Goal: Find contact information: Find contact information

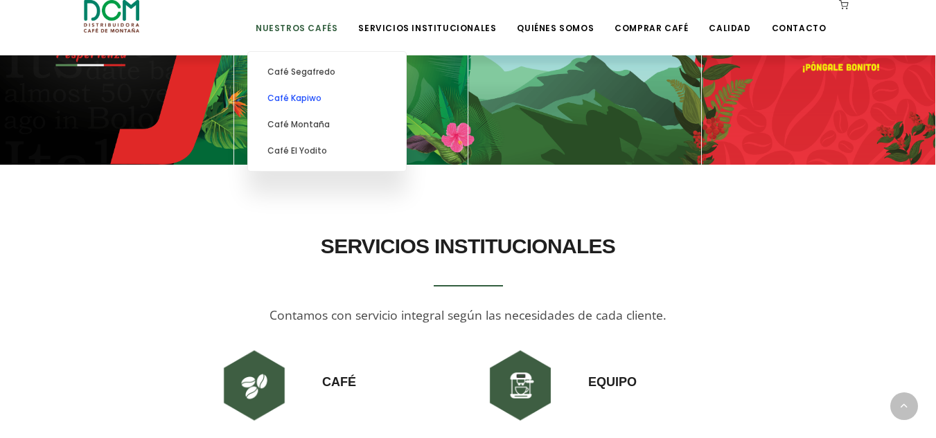
scroll to position [762, 0]
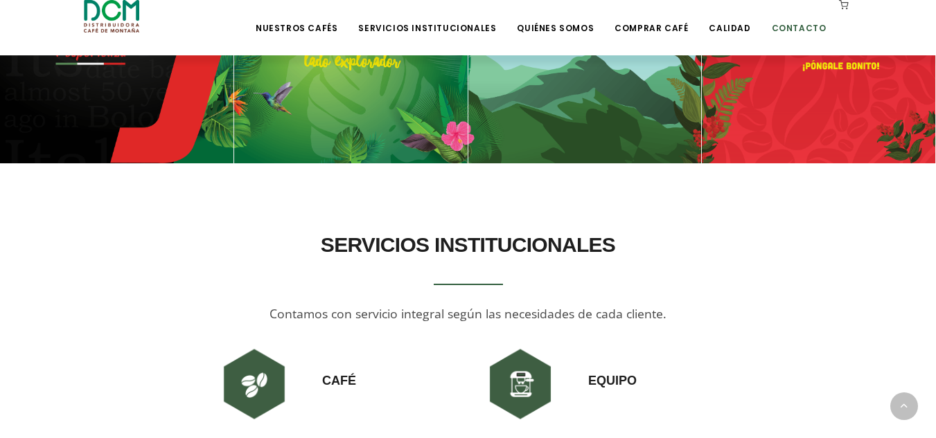
click at [794, 31] on link "Contacto" at bounding box center [798, 17] width 71 height 33
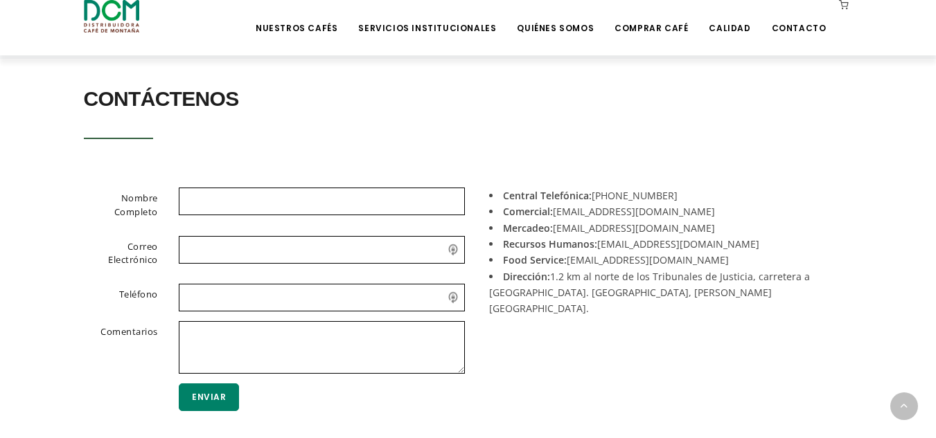
scroll to position [458, 0]
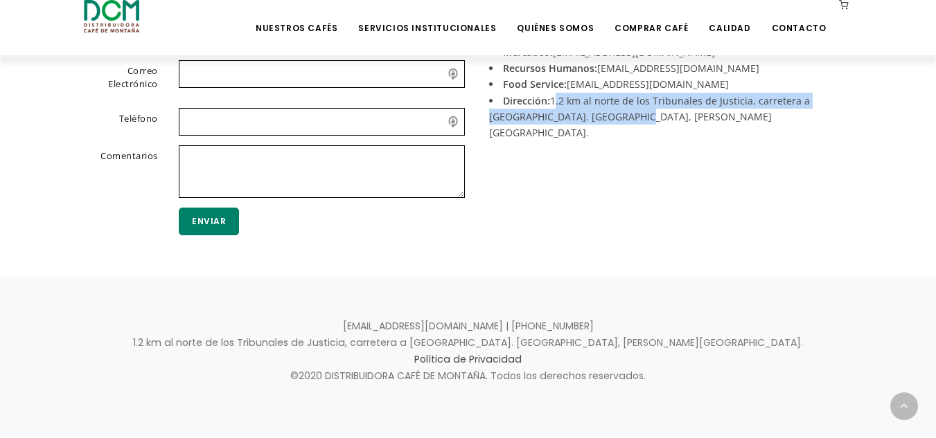
drag, startPoint x: 580, startPoint y: 114, endPoint x: 553, endPoint y: 104, distance: 29.6
click at [553, 104] on li "Dirección: 1.2 km al norte de los Tribunales de Justicia, carretera a Tuetal. […" at bounding box center [665, 117] width 353 height 48
copy li "1.2 km al norte de los Tribunales de Justicia, carretera a [GEOGRAPHIC_DATA]. […"
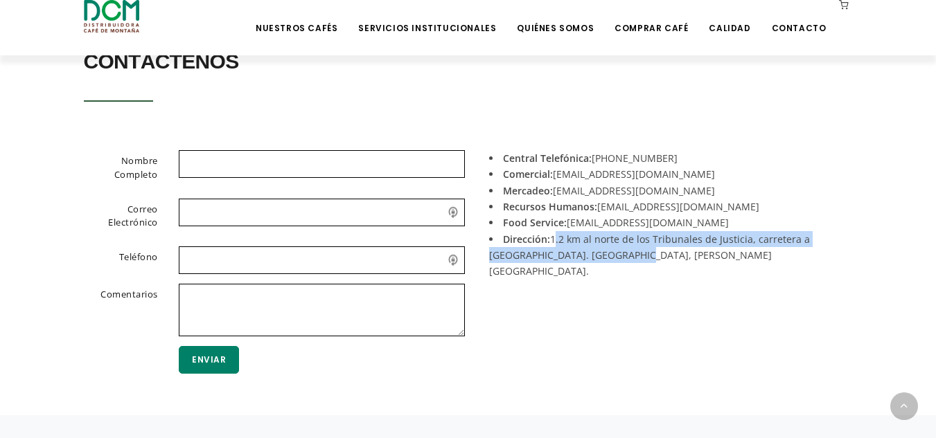
scroll to position [251, 0]
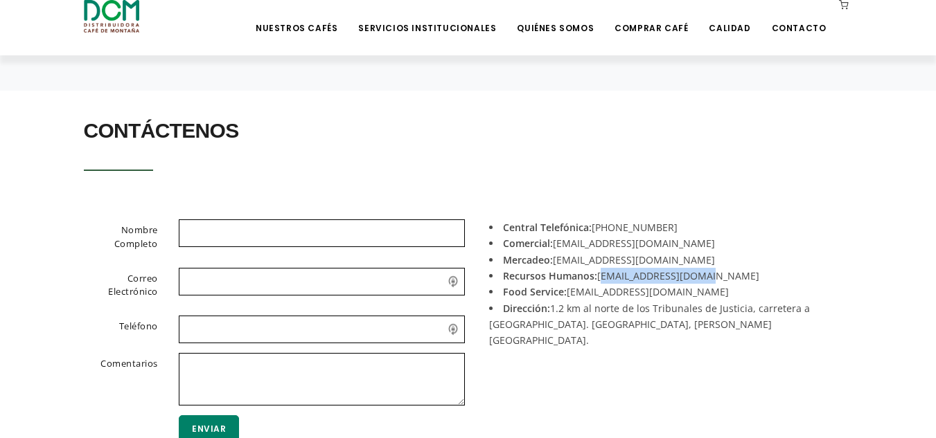
drag, startPoint x: 704, startPoint y: 274, endPoint x: 600, endPoint y: 277, distance: 104.6
click at [600, 277] on li "Recursos Humanos: [EMAIL_ADDRESS][DOMAIN_NAME]" at bounding box center [665, 276] width 353 height 16
copy li "[EMAIL_ADDRESS][DOMAIN_NAME]"
drag, startPoint x: 666, startPoint y: 228, endPoint x: 627, endPoint y: 229, distance: 38.8
click at [619, 227] on li "Central Telefónica: [PHONE_NUMBER]" at bounding box center [665, 228] width 353 height 16
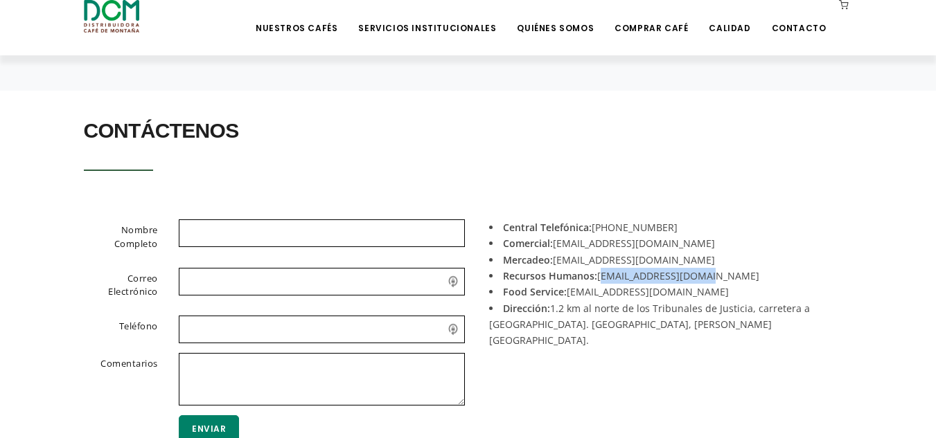
copy li "2442-0000"
click at [712, 271] on li "Recursos Humanos: [EMAIL_ADDRESS][DOMAIN_NAME]" at bounding box center [665, 276] width 353 height 16
drag, startPoint x: 708, startPoint y: 278, endPoint x: 598, endPoint y: 278, distance: 109.4
click at [598, 278] on li "Recursos Humanos: [EMAIL_ADDRESS][DOMAIN_NAME]" at bounding box center [665, 276] width 353 height 16
copy li "[EMAIL_ADDRESS][DOMAIN_NAME]"
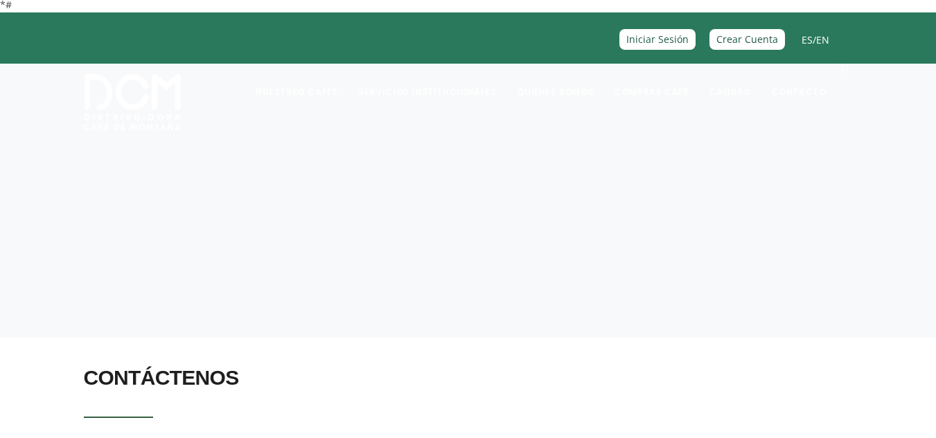
scroll to position [346, 0]
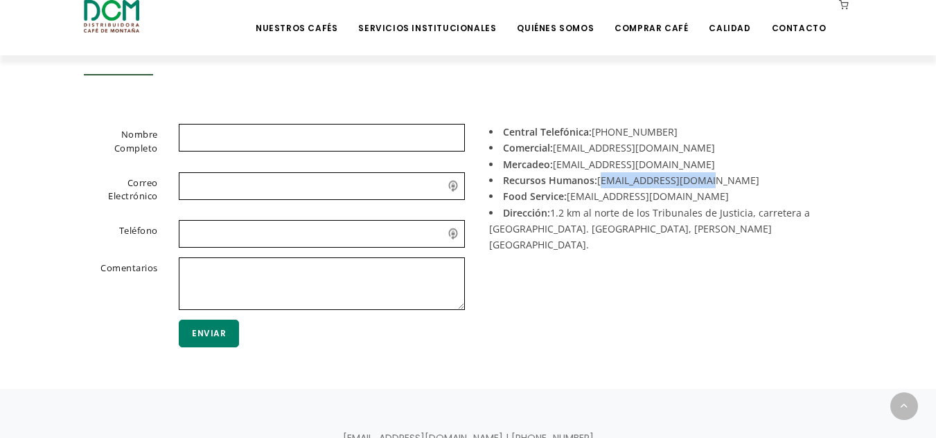
drag, startPoint x: 695, startPoint y: 184, endPoint x: 704, endPoint y: 183, distance: 9.1
click at [697, 184] on li "Recursos Humanos: [EMAIL_ADDRESS][DOMAIN_NAME]" at bounding box center [665, 180] width 353 height 16
click at [707, 180] on li "Recursos Humanos: [EMAIL_ADDRESS][DOMAIN_NAME]" at bounding box center [665, 180] width 353 height 16
drag, startPoint x: 708, startPoint y: 179, endPoint x: 604, endPoint y: 187, distance: 104.8
click at [604, 187] on li "Recursos Humanos: [EMAIL_ADDRESS][DOMAIN_NAME]" at bounding box center [665, 180] width 353 height 16
